Goal: Understand process/instructions: Learn how to perform a task or action

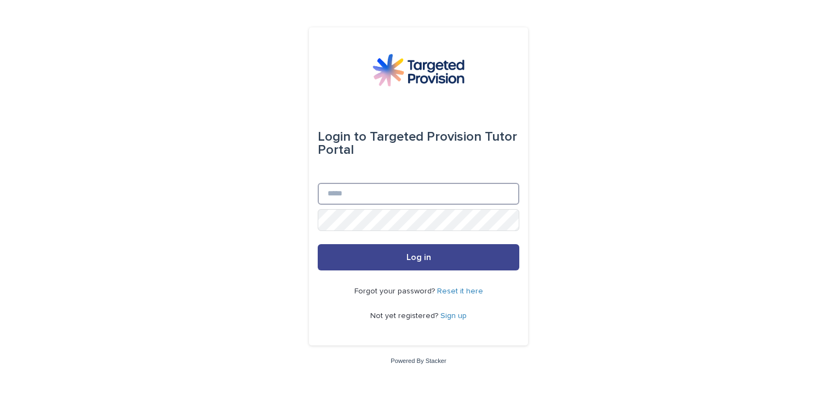
type input "**********"
click at [409, 261] on span "Log in" at bounding box center [418, 257] width 25 height 9
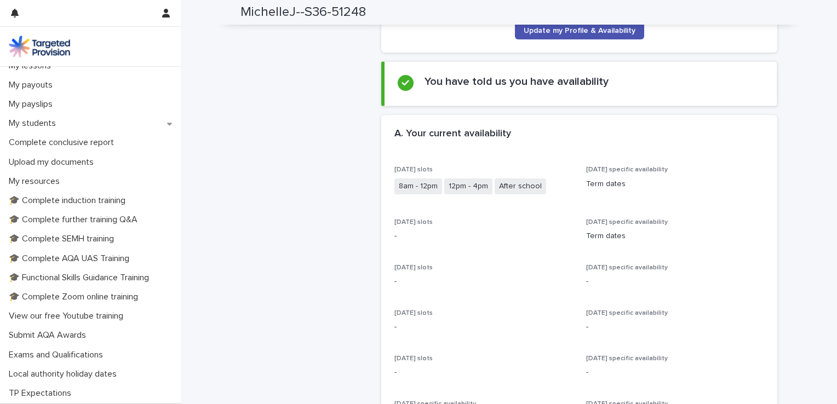
scroll to position [219, 0]
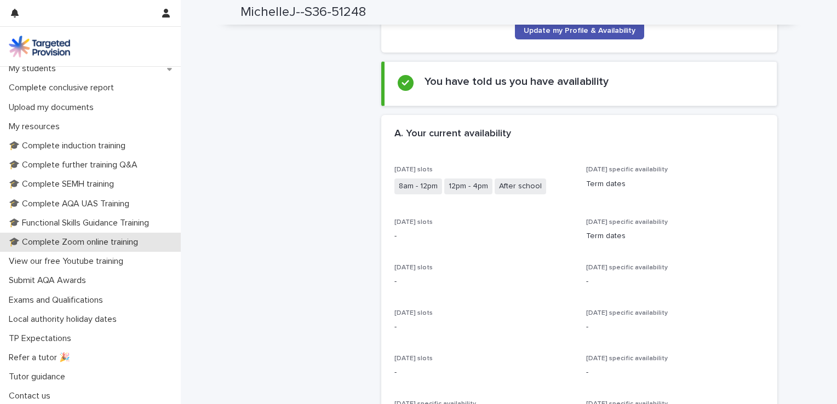
click at [72, 240] on p "🎓 Complete Zoom online training" at bounding box center [75, 242] width 142 height 10
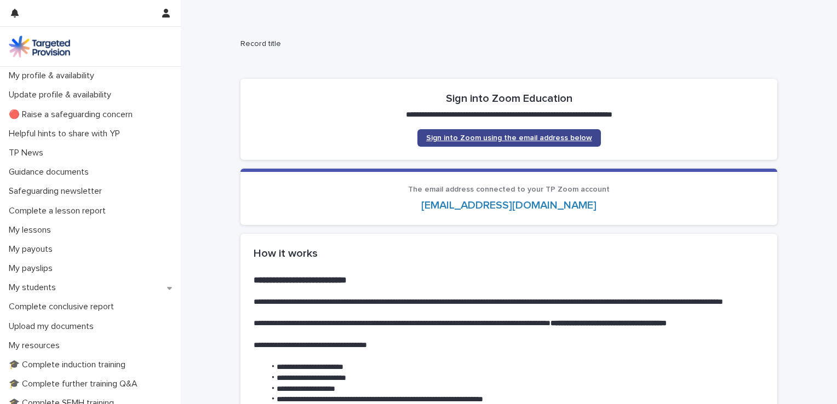
click at [478, 139] on span "Sign into Zoom using the email address below" at bounding box center [509, 138] width 166 height 8
click at [511, 137] on span "Sign into Zoom using the email address below" at bounding box center [509, 138] width 166 height 8
click at [481, 135] on span "Sign into Zoom using the email address below" at bounding box center [509, 138] width 166 height 8
click at [485, 135] on span "Sign into Zoom using the email address below" at bounding box center [509, 138] width 166 height 8
click at [479, 141] on span "Sign into Zoom using the email address below" at bounding box center [509, 138] width 166 height 8
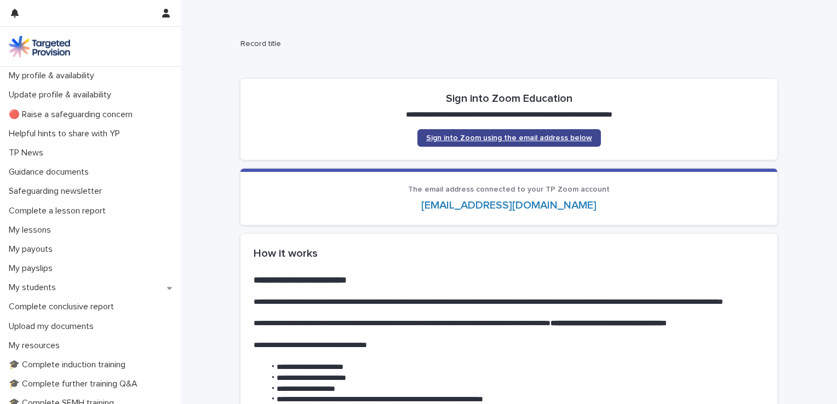
click at [497, 133] on link "Sign into Zoom using the email address below" at bounding box center [509, 138] width 184 height 18
click at [482, 136] on span "Sign into Zoom using the email address below" at bounding box center [509, 138] width 166 height 8
click at [467, 141] on span "Sign into Zoom using the email address below" at bounding box center [509, 138] width 166 height 8
